Goal: Task Accomplishment & Management: Complete application form

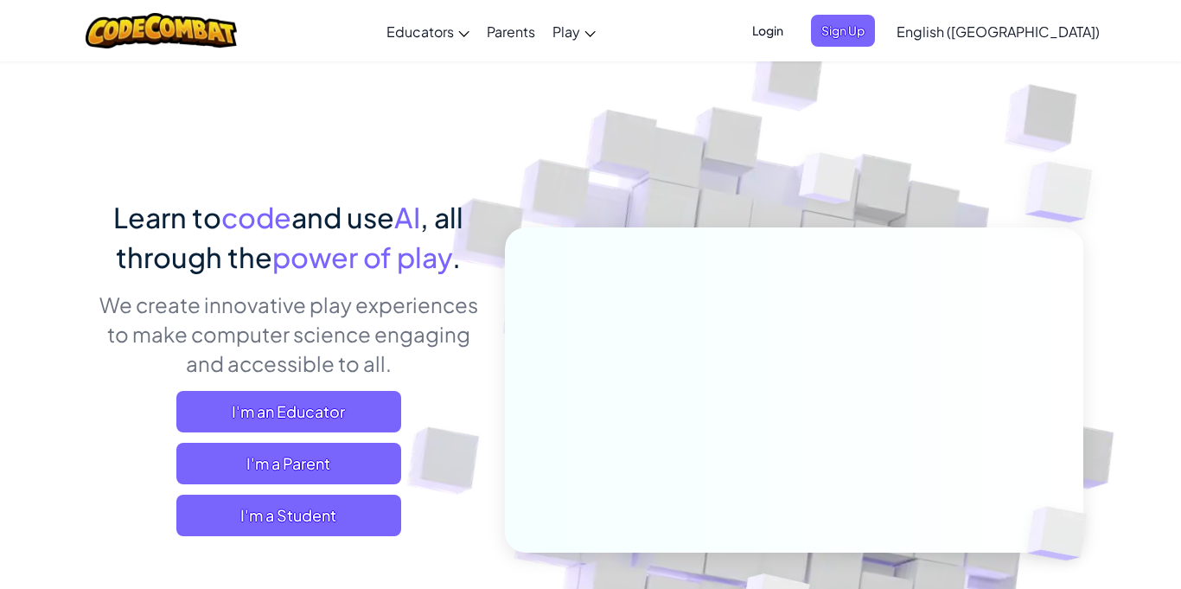
scroll to position [10, 0]
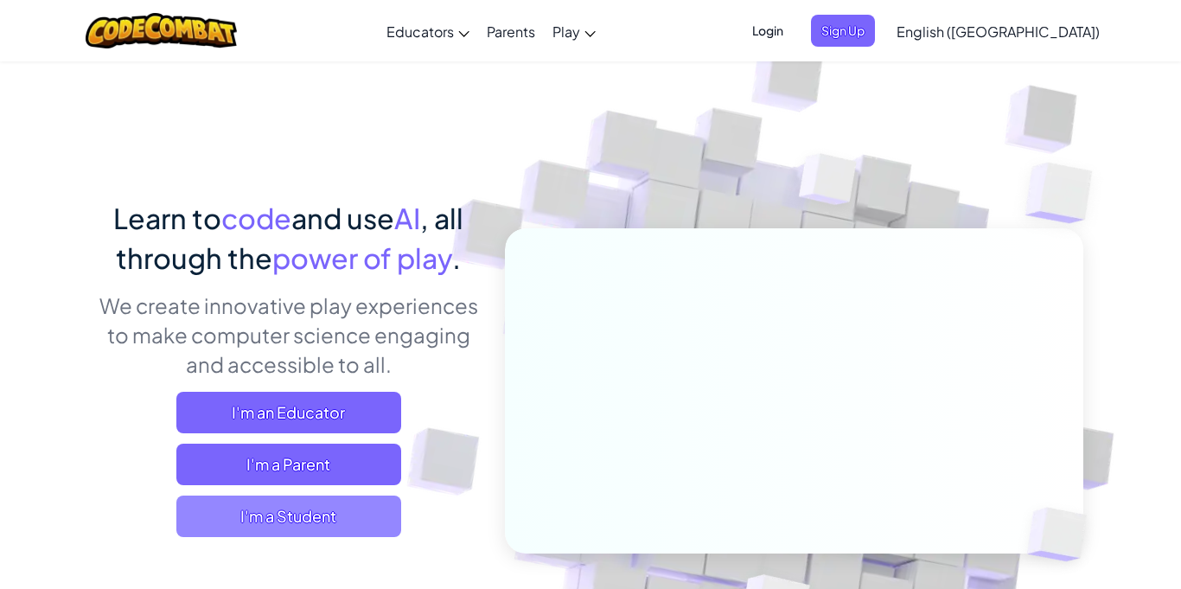
click at [296, 514] on span "I'm a Student" at bounding box center [288, 515] width 225 height 41
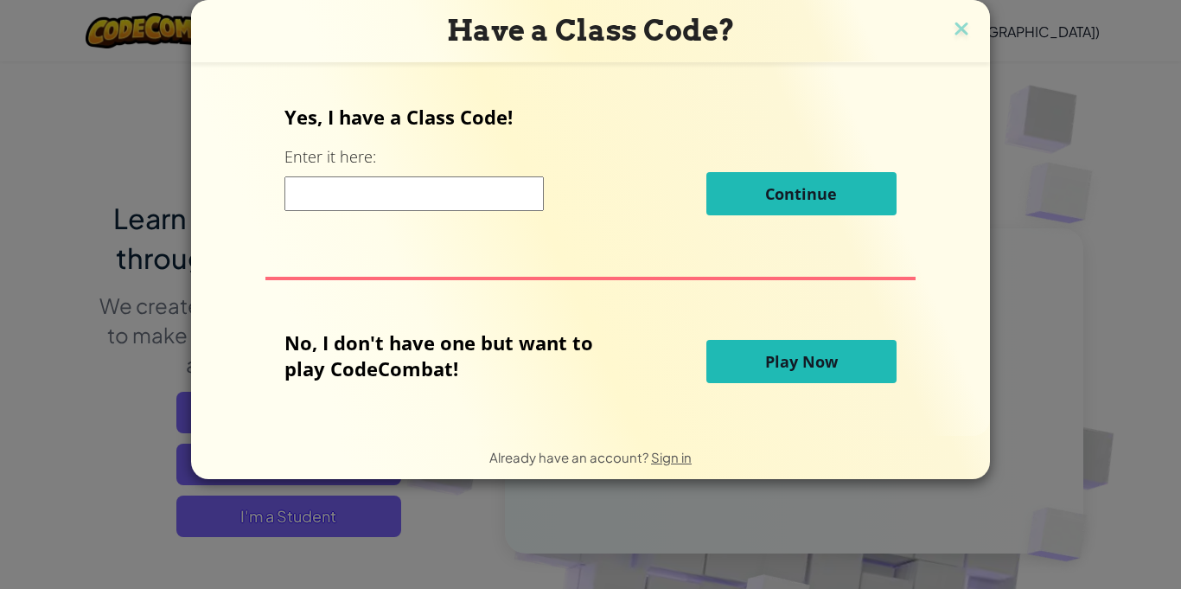
click at [730, 354] on button "Play Now" at bounding box center [801, 361] width 190 height 43
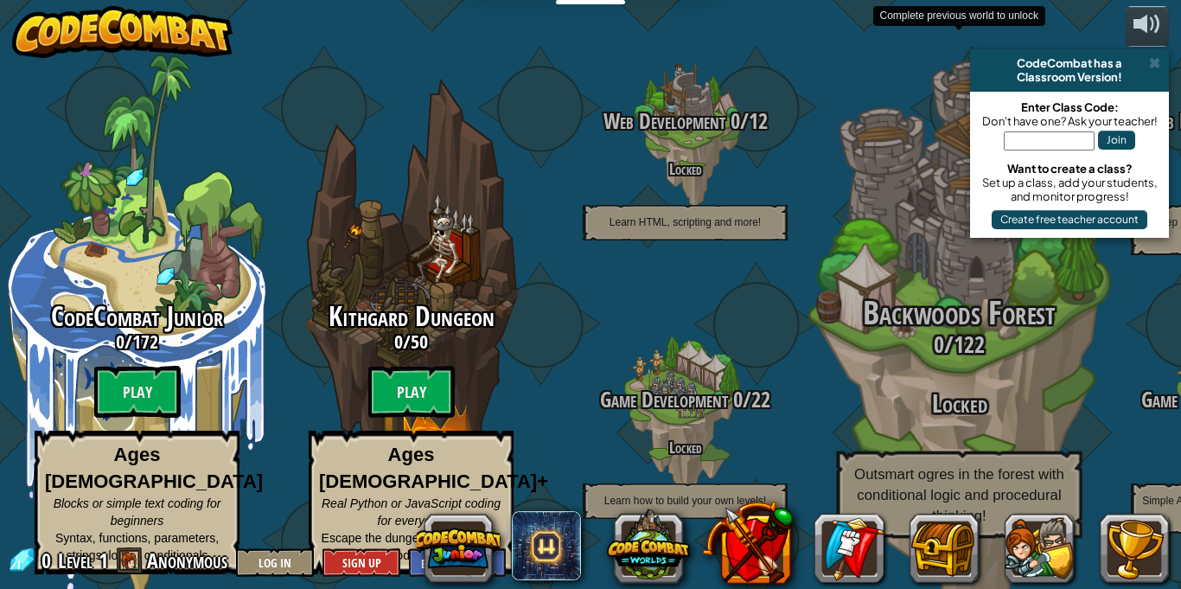
scroll to position [1, 0]
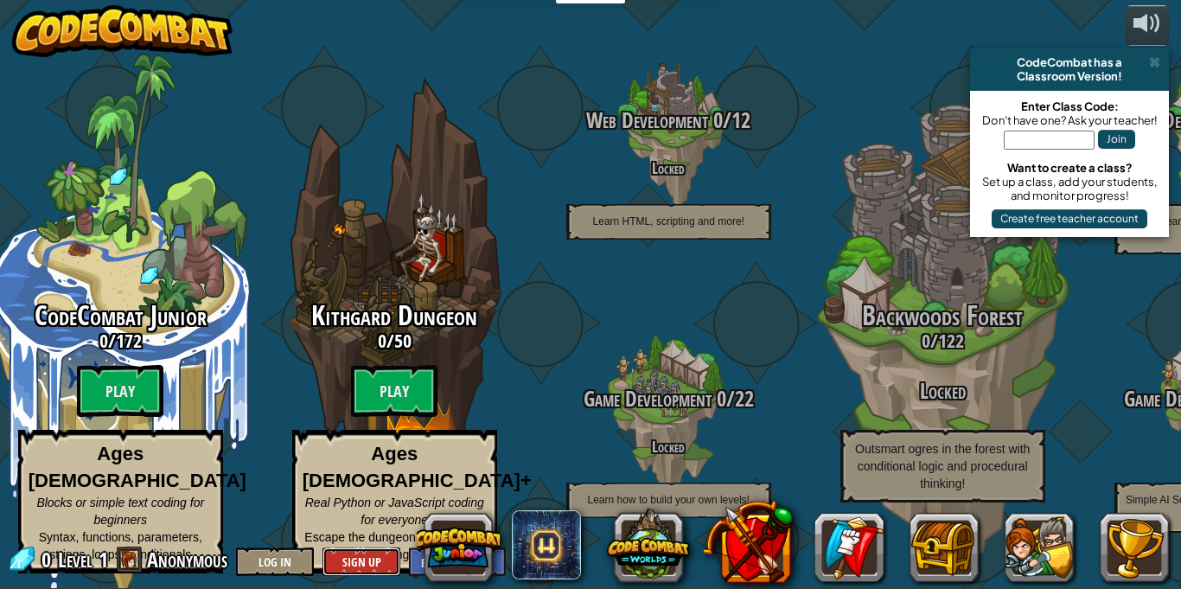
click at [366, 559] on button "Sign Up" at bounding box center [361, 561] width 78 height 29
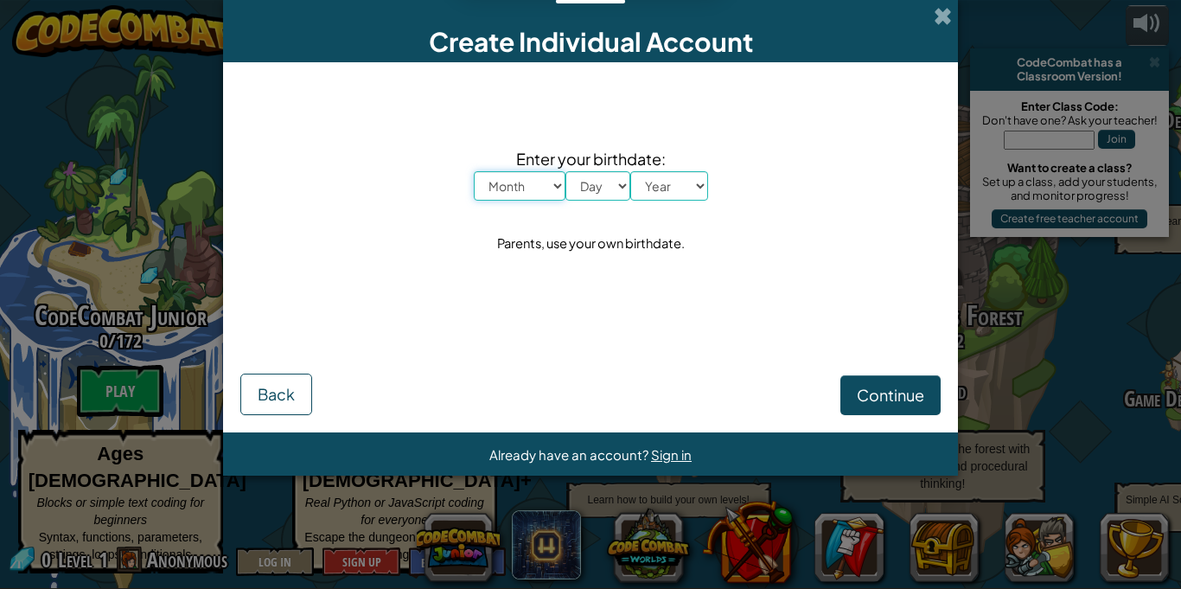
click at [544, 192] on select "Month January February March April May June July August September October Novem…" at bounding box center [520, 185] width 92 height 29
select select "4"
click at [474, 171] on select "Month January February March April May June July August September October Novem…" at bounding box center [520, 185] width 92 height 29
click at [590, 178] on select "Day 1 2 3 4 5 6 7 8 9 10 11 12 13 14 15 16 17 18 19 20 21 22 23 24 25 26 27 28 …" at bounding box center [597, 185] width 65 height 29
select select "5"
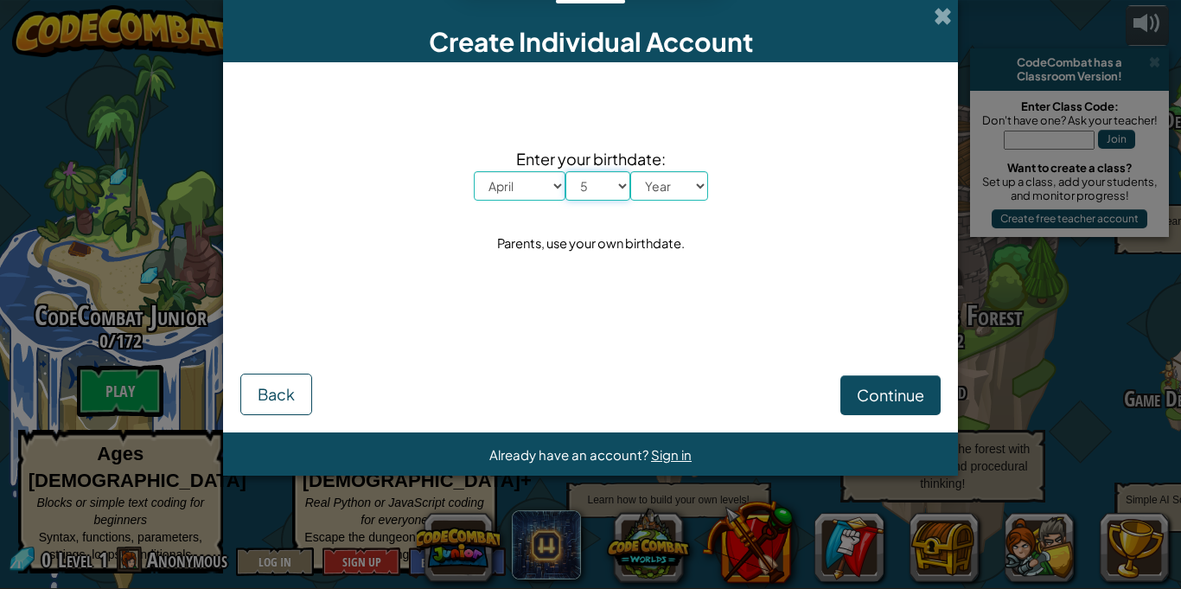
click at [565, 171] on select "Day 1 2 3 4 5 6 7 8 9 10 11 12 13 14 15 16 17 18 19 20 21 22 23 24 25 26 27 28 …" at bounding box center [597, 185] width 65 height 29
click at [675, 198] on select "Year [DATE] 2024 2023 2022 2021 2020 2019 2018 2017 2016 2015 2014 2013 2012 20…" at bounding box center [669, 185] width 78 height 29
select select "2006"
click at [630, 171] on select "Year [DATE] 2024 2023 2022 2021 2020 2019 2018 2017 2016 2015 2014 2013 2012 20…" at bounding box center [669, 185] width 78 height 29
click at [902, 381] on button "Continue" at bounding box center [890, 395] width 100 height 40
